Goal: Check status: Check status

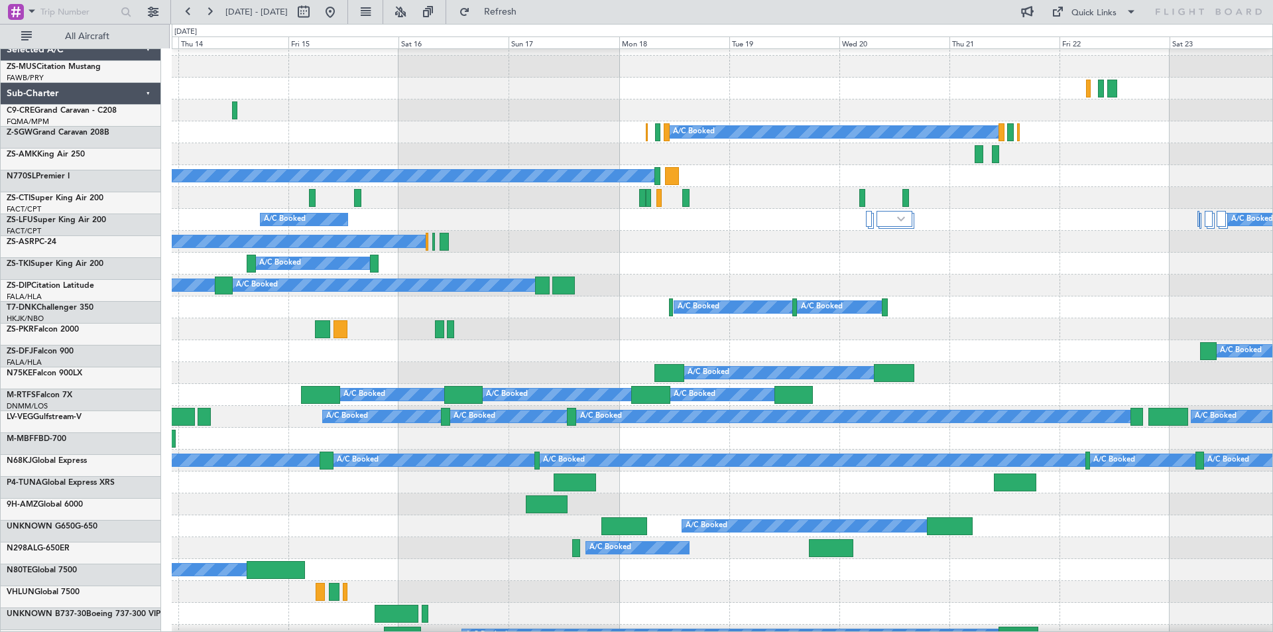
scroll to position [1035, 0]
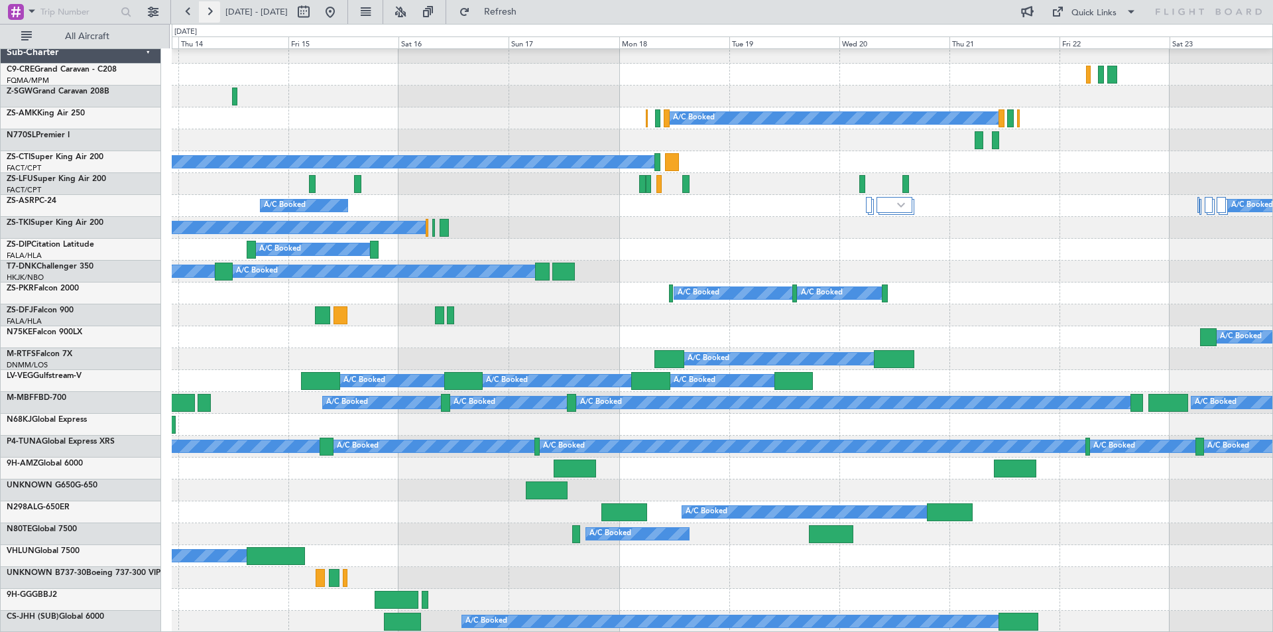
click at [209, 13] on button at bounding box center [209, 11] width 21 height 21
click at [210, 12] on button at bounding box center [209, 11] width 21 height 21
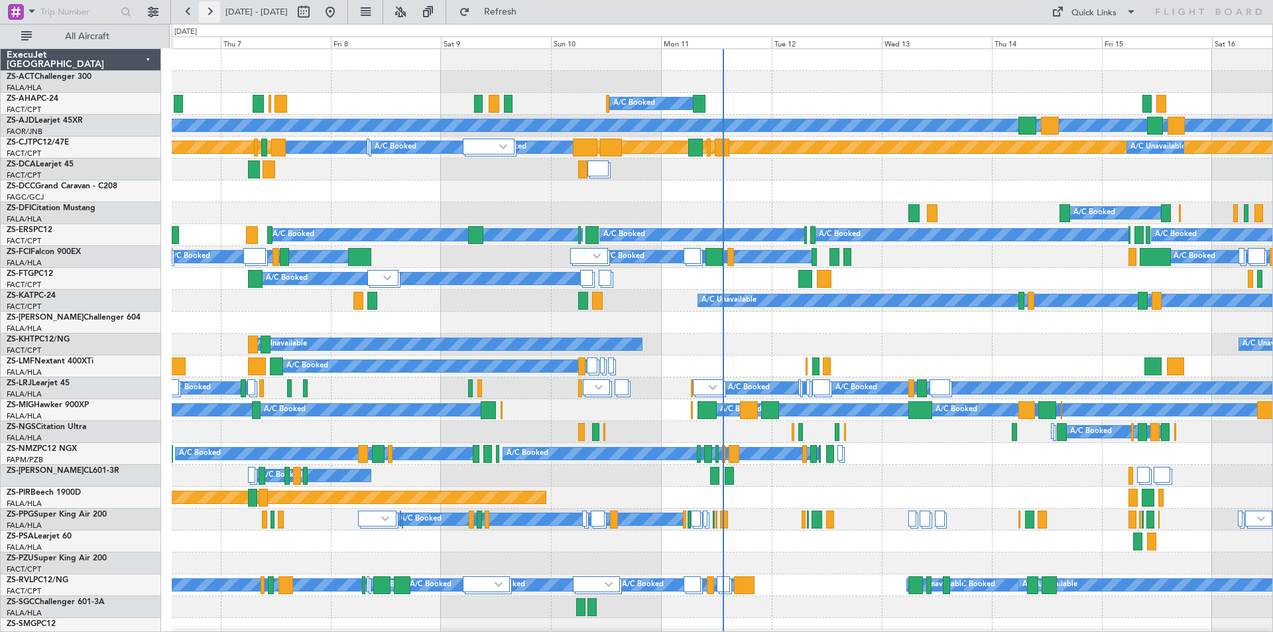
click at [211, 11] on button at bounding box center [209, 11] width 21 height 21
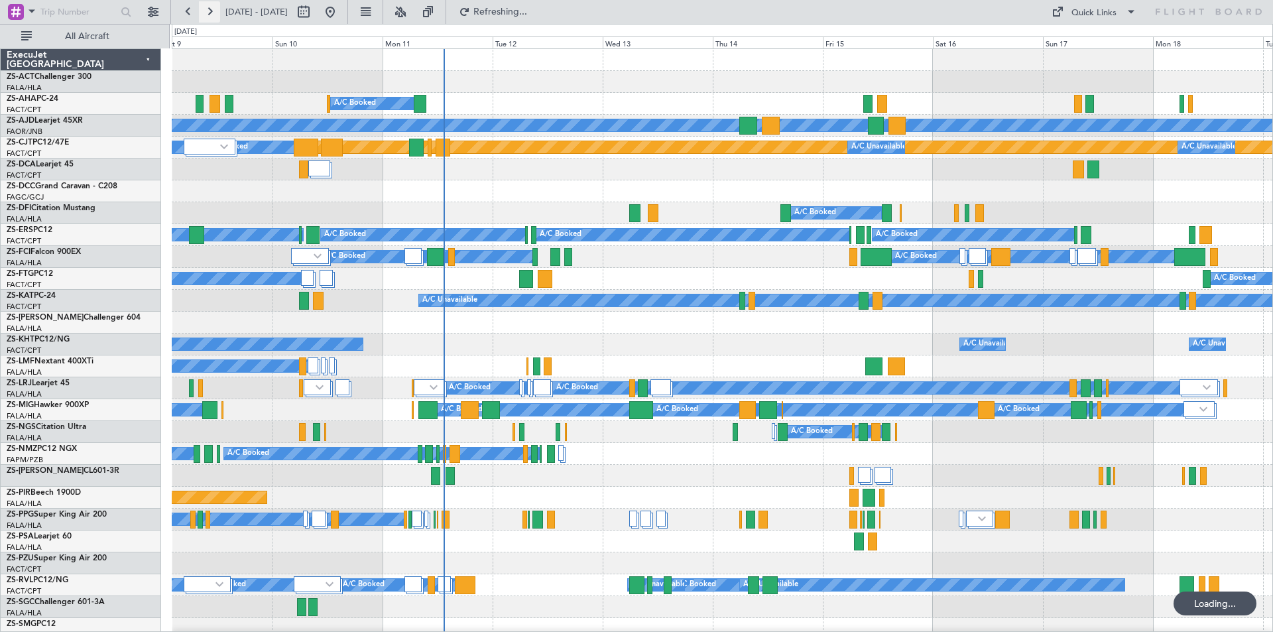
click at [211, 11] on button at bounding box center [209, 11] width 21 height 21
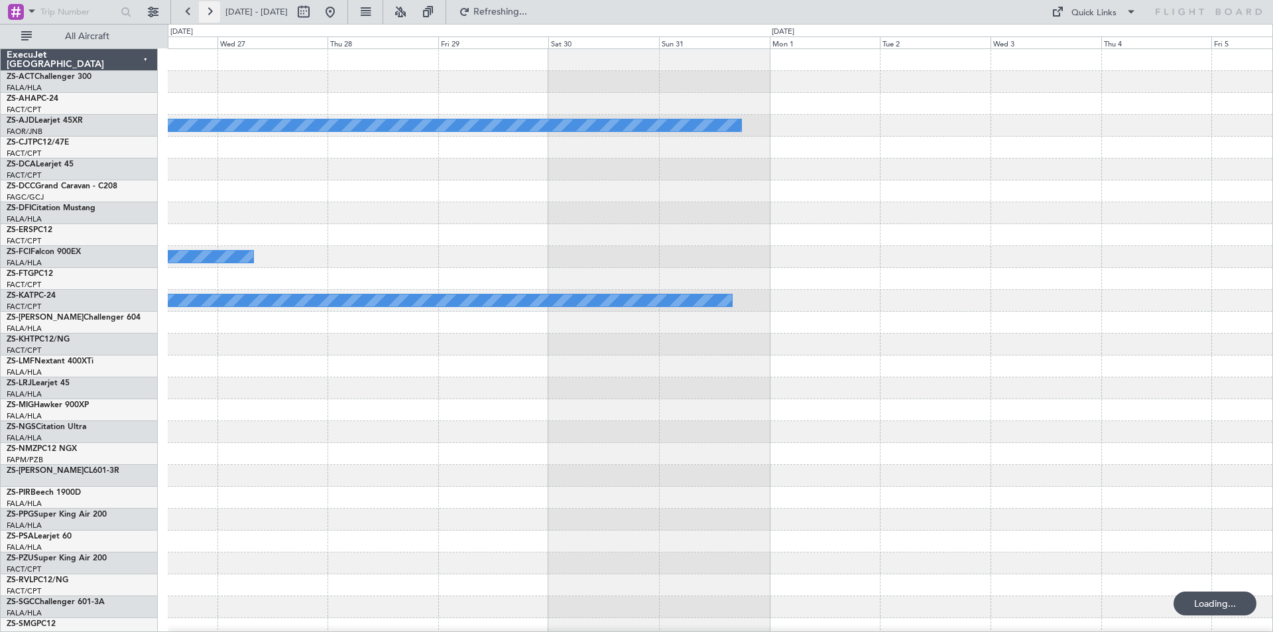
click at [211, 11] on button at bounding box center [209, 11] width 21 height 21
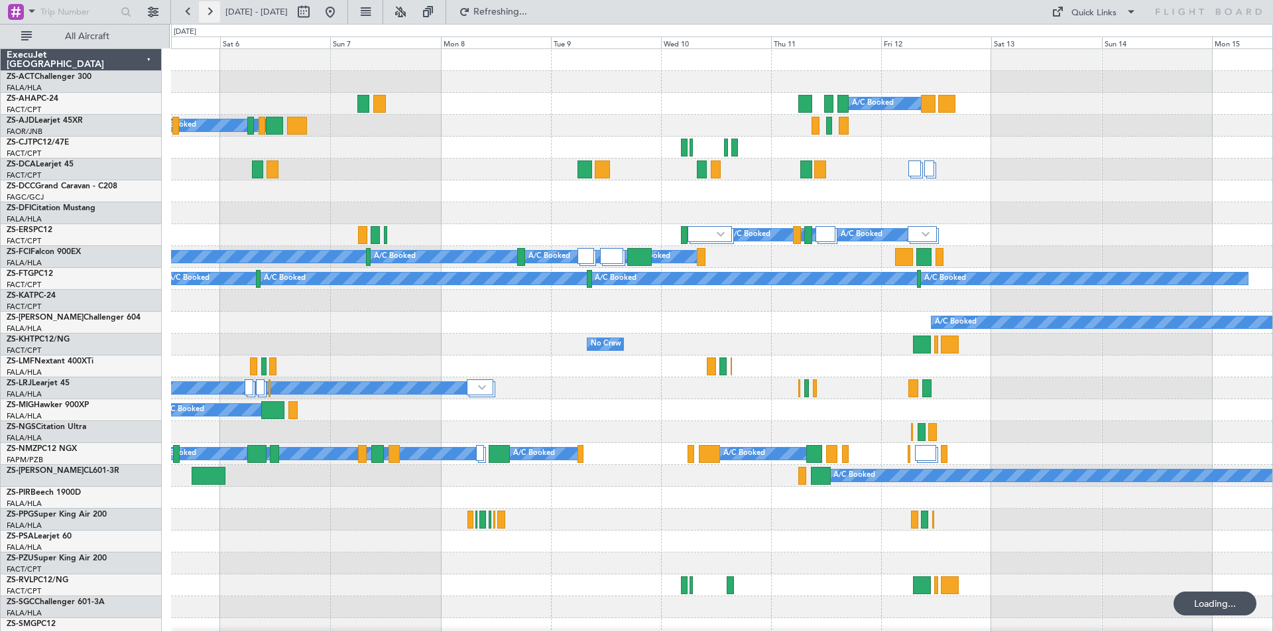
click at [211, 11] on button at bounding box center [209, 11] width 21 height 21
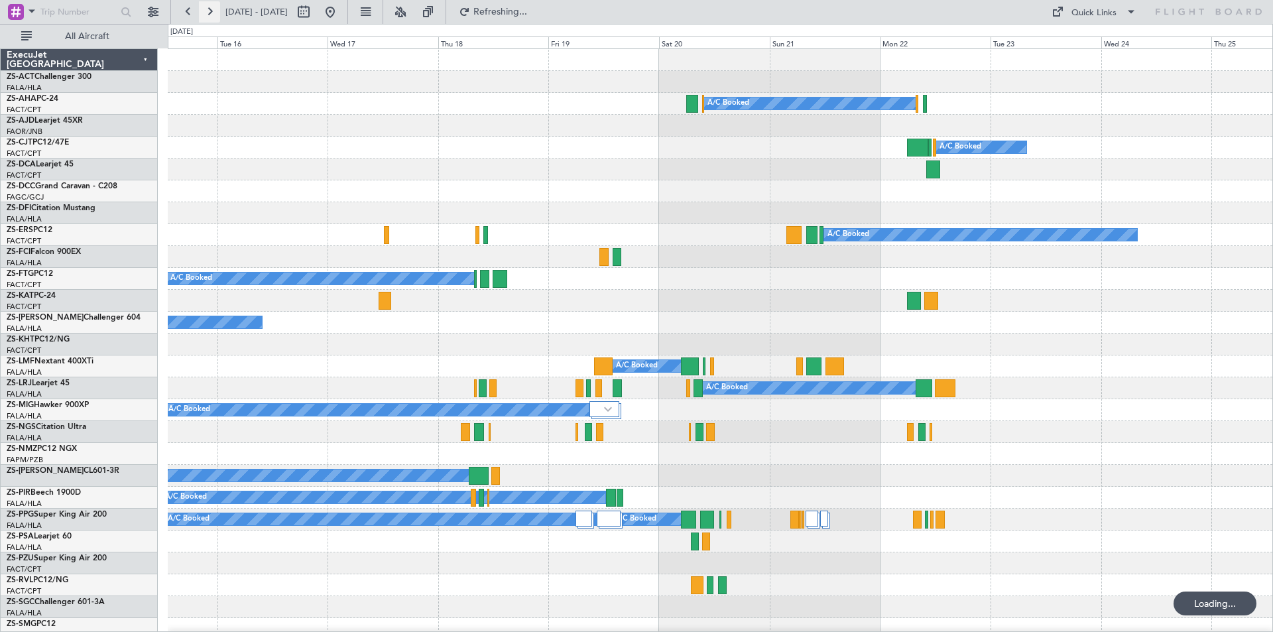
click at [211, 11] on button at bounding box center [209, 11] width 21 height 21
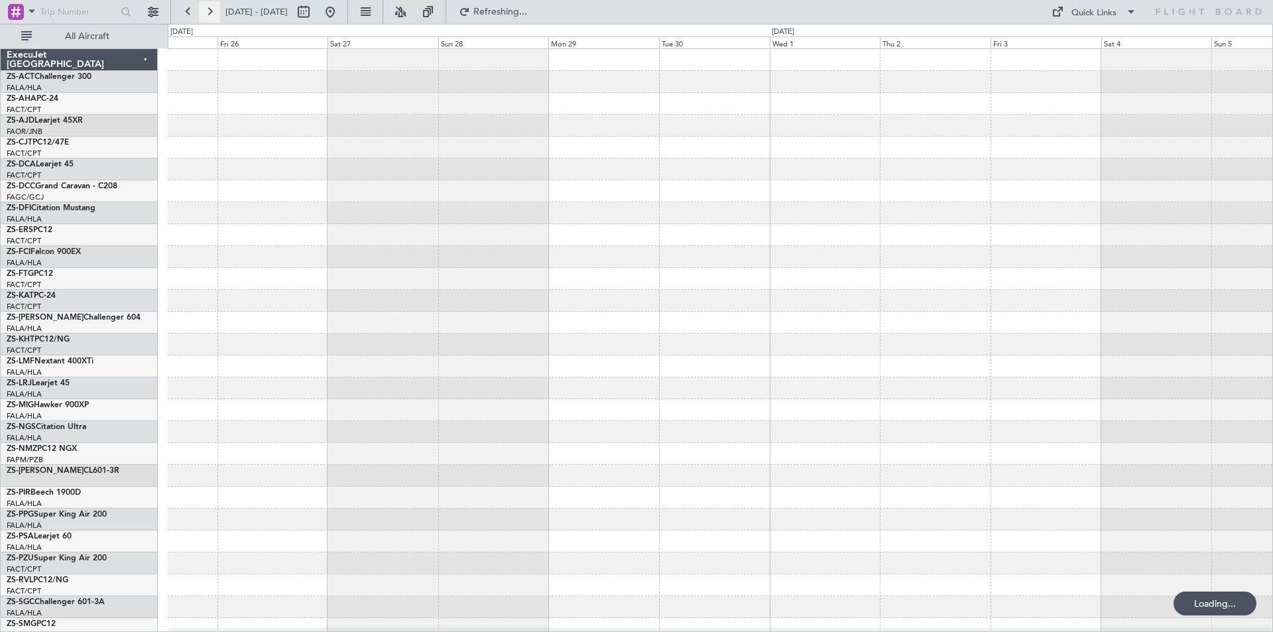
click at [211, 11] on button at bounding box center [209, 11] width 21 height 21
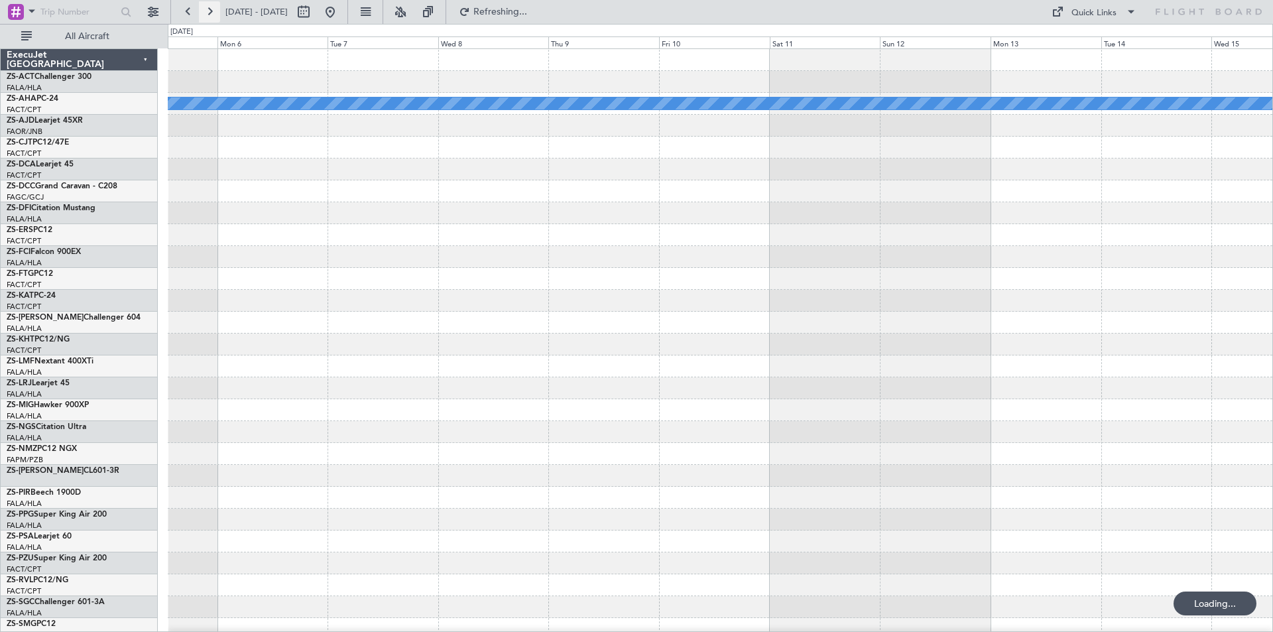
click at [211, 11] on button at bounding box center [209, 11] width 21 height 21
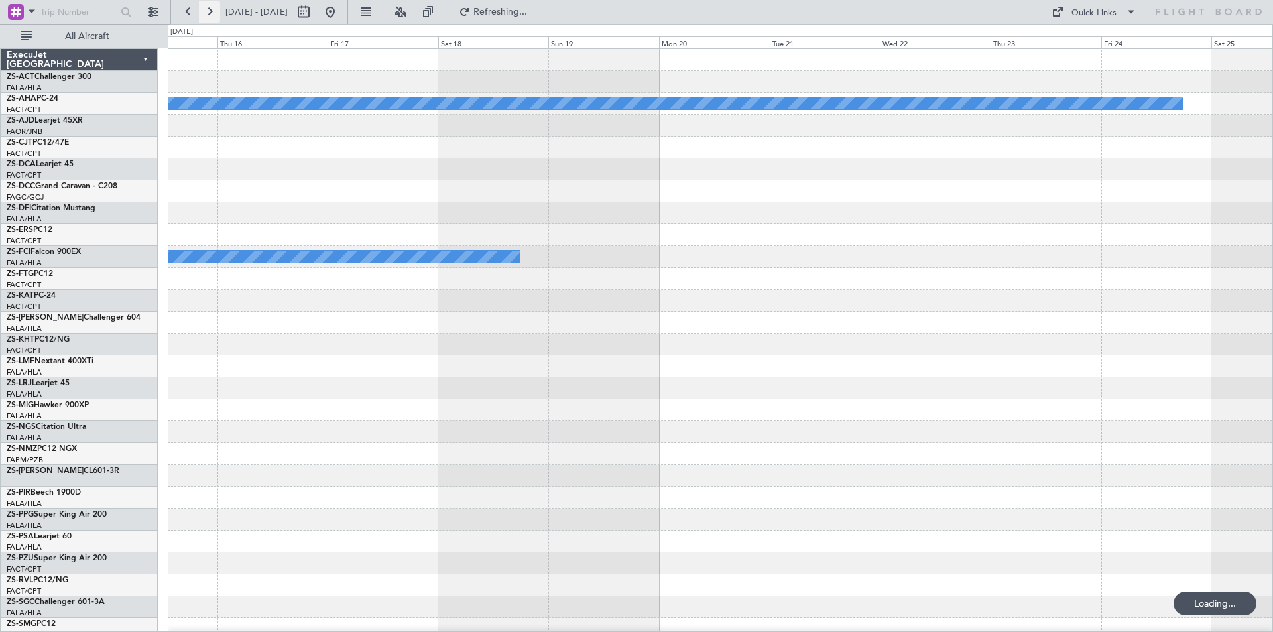
click at [211, 11] on button at bounding box center [209, 11] width 21 height 21
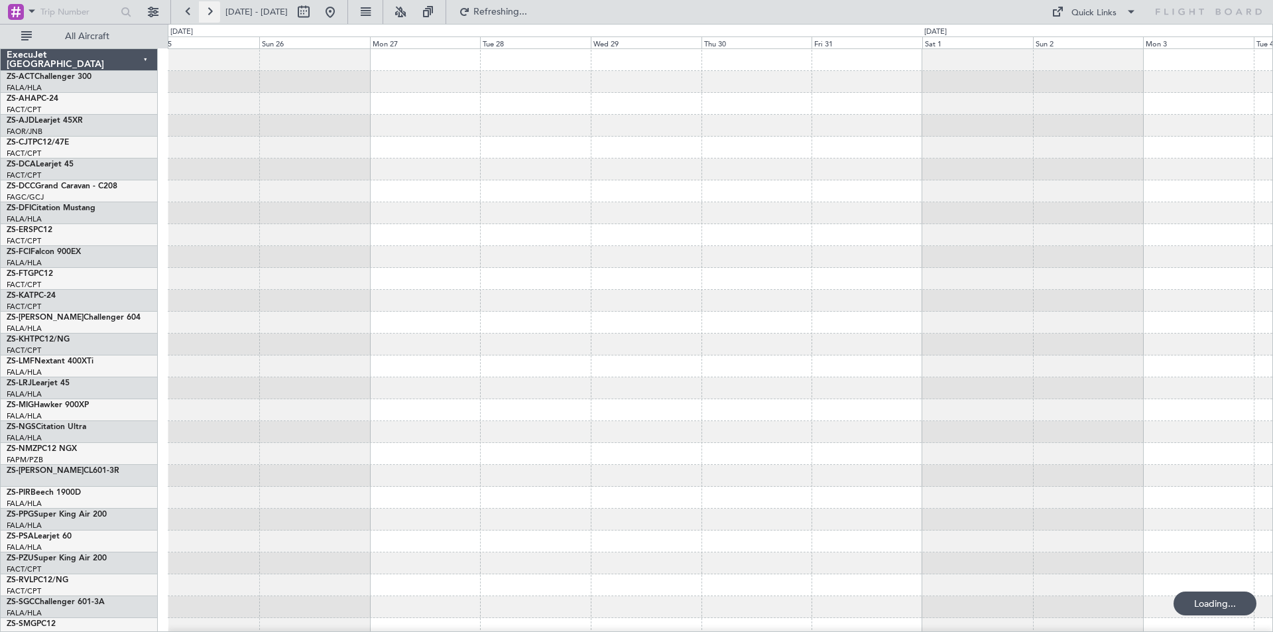
click at [211, 11] on button at bounding box center [209, 11] width 21 height 21
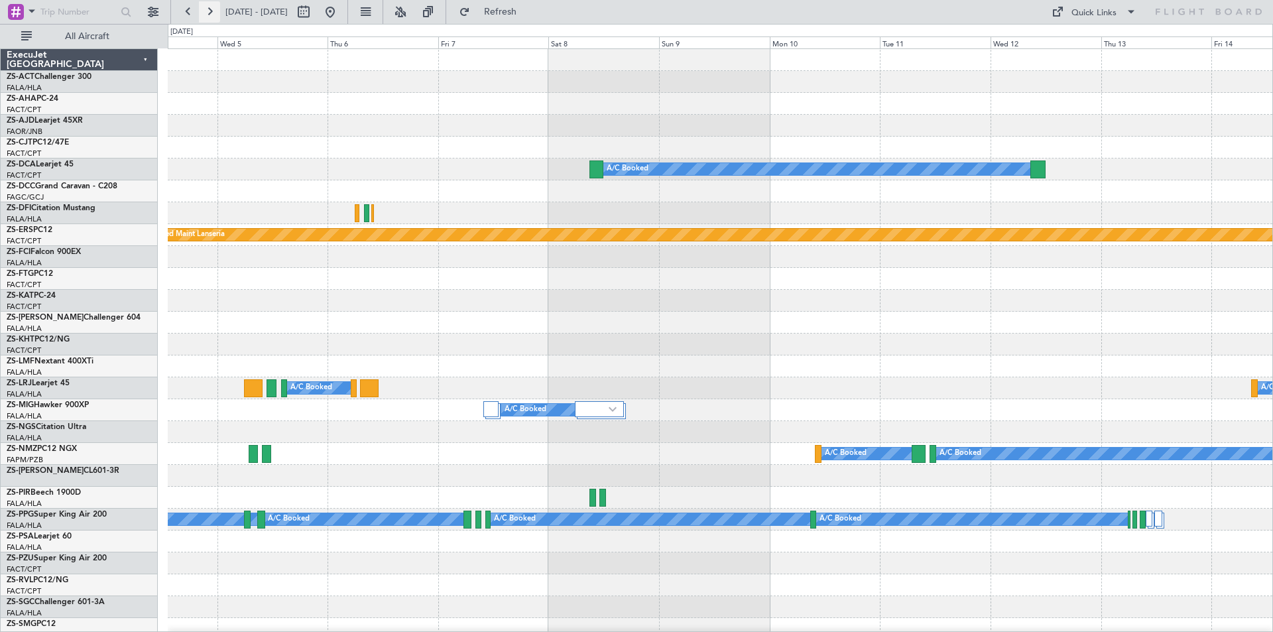
click at [211, 11] on button at bounding box center [209, 11] width 21 height 21
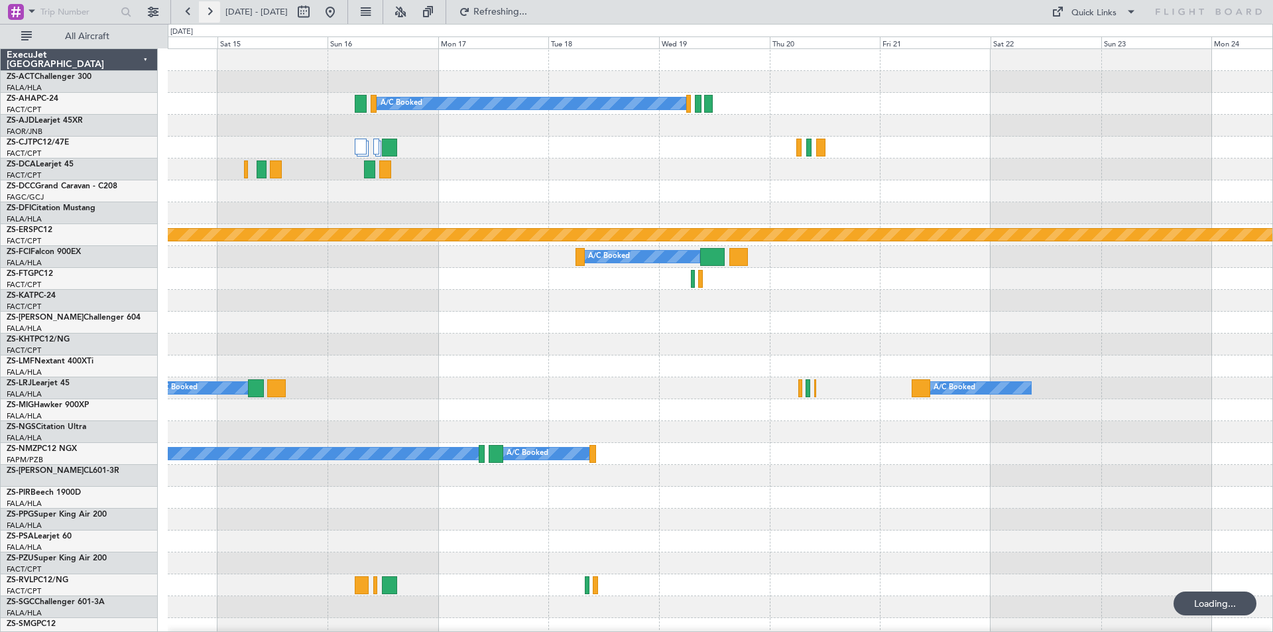
click at [211, 11] on button at bounding box center [209, 11] width 21 height 21
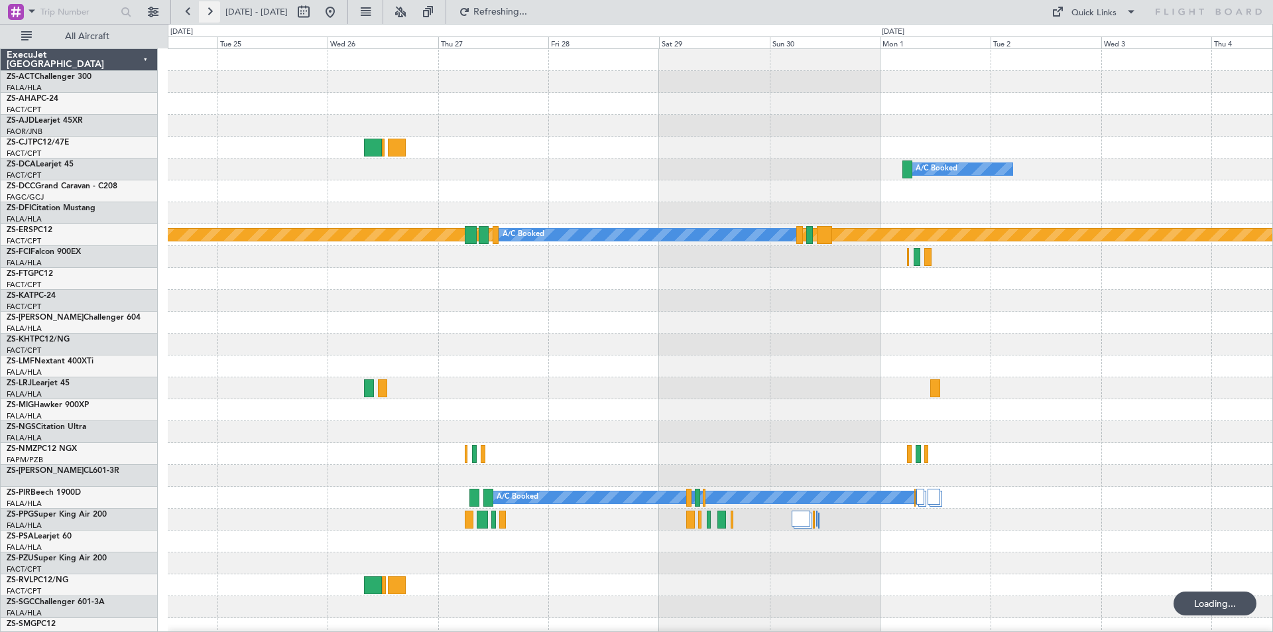
click at [211, 11] on button at bounding box center [209, 11] width 21 height 21
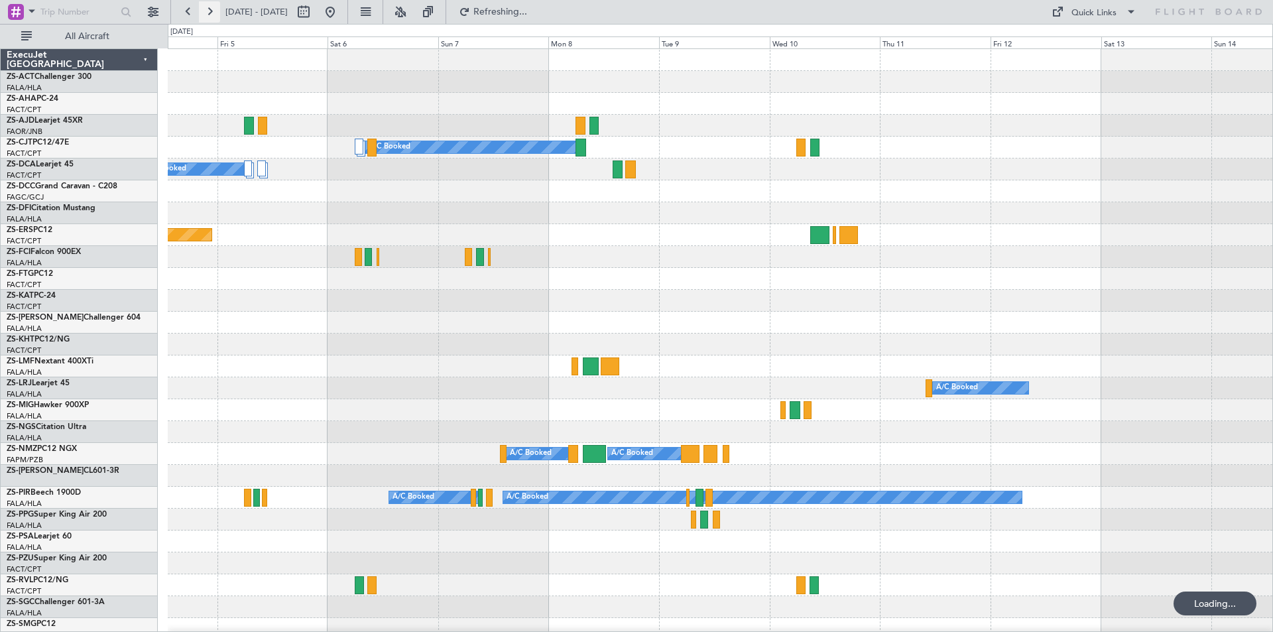
click at [211, 11] on button at bounding box center [209, 11] width 21 height 21
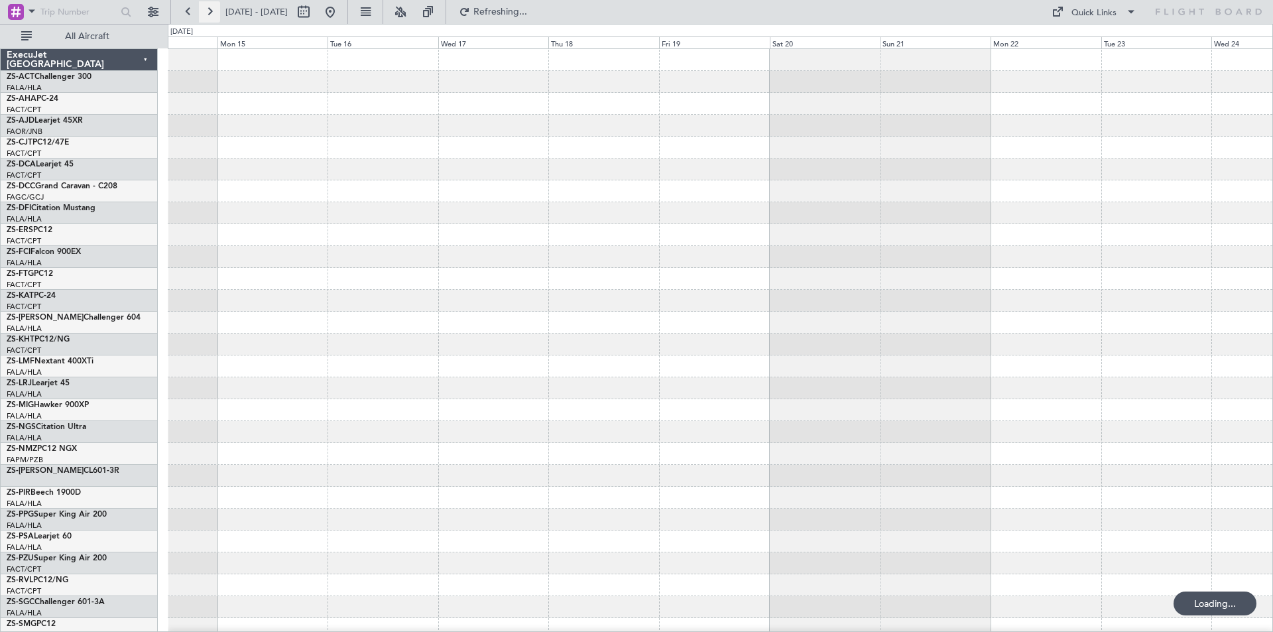
click at [211, 11] on button at bounding box center [209, 11] width 21 height 21
